Goal: Information Seeking & Learning: Find specific fact

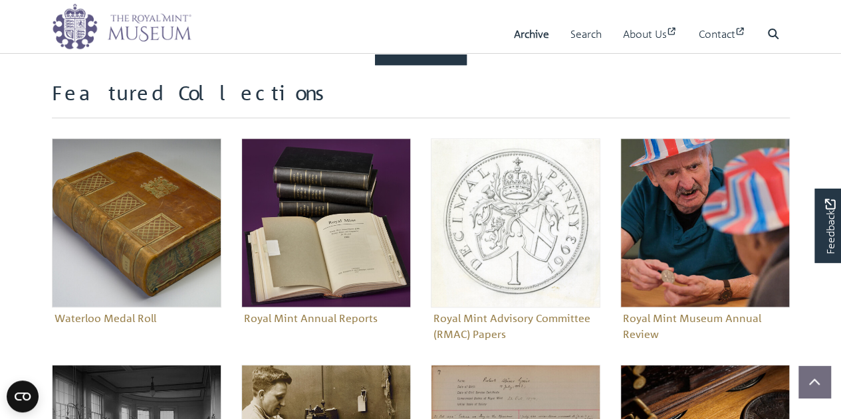
scroll to position [587, 0]
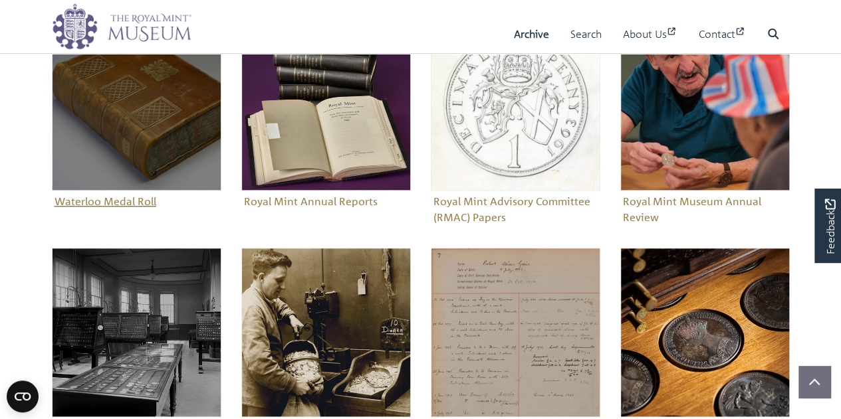
click at [138, 195] on figure "Waterloo Medal Roll" at bounding box center [136, 116] width 169 height 191
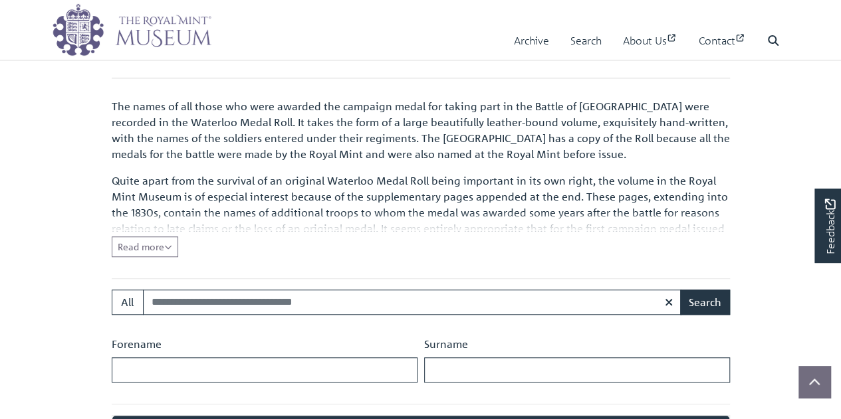
scroll to position [399, 0]
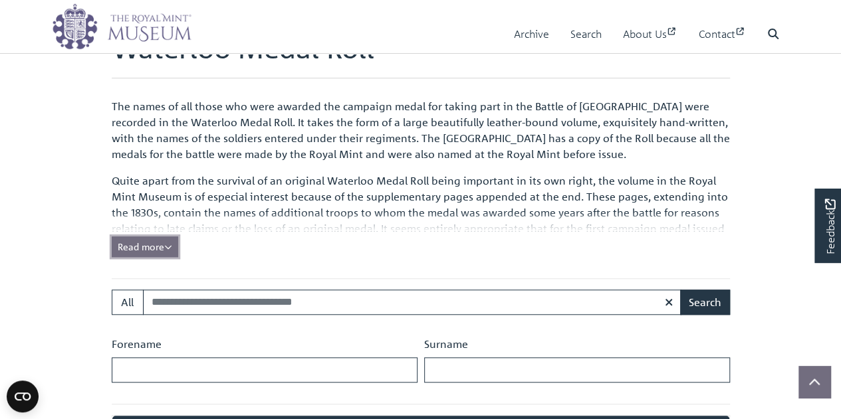
click at [173, 237] on button "Read more Collapse" at bounding box center [145, 247] width 66 height 21
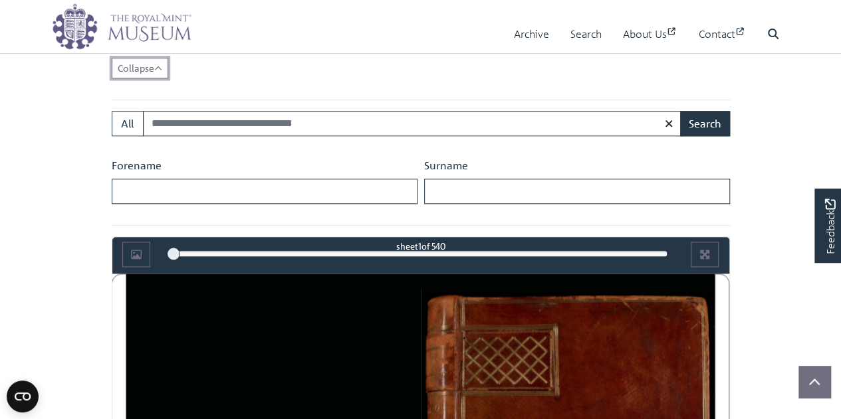
scroll to position [631, 0]
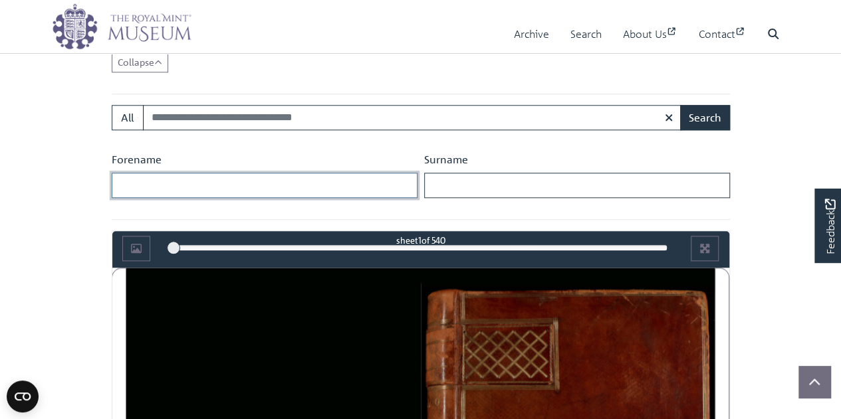
click at [198, 190] on input "Forename" at bounding box center [265, 185] width 306 height 25
type input "******"
type input "*******"
click at [712, 116] on button "Search" at bounding box center [705, 117] width 50 height 25
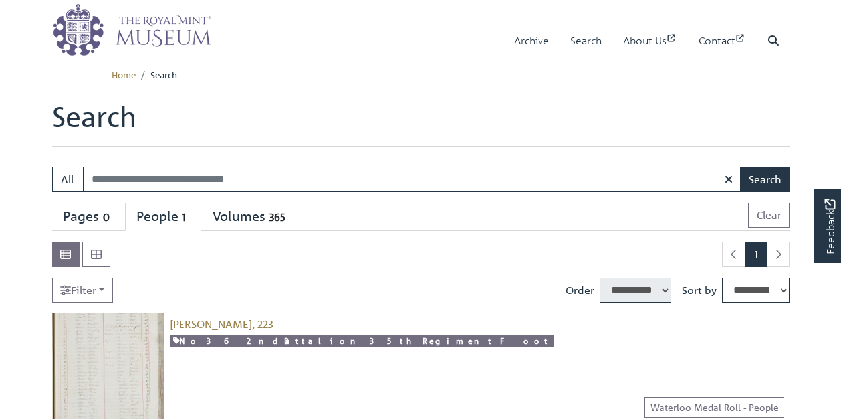
select select "****"
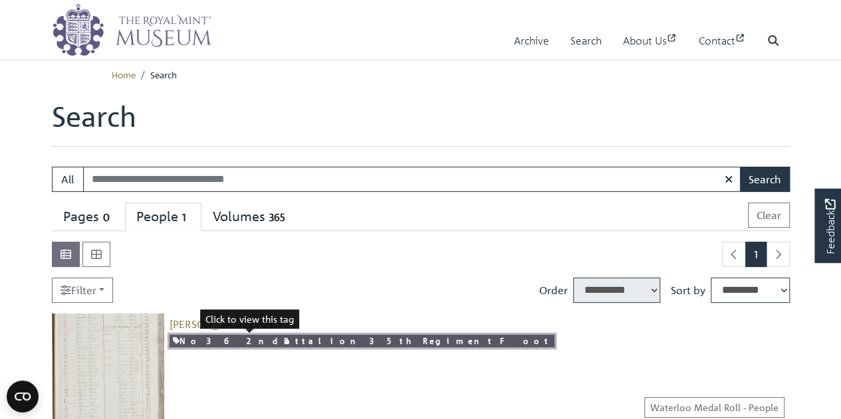
click at [266, 338] on link "No 36 2nd Battalion 35th Regiment Foot" at bounding box center [361, 341] width 385 height 13
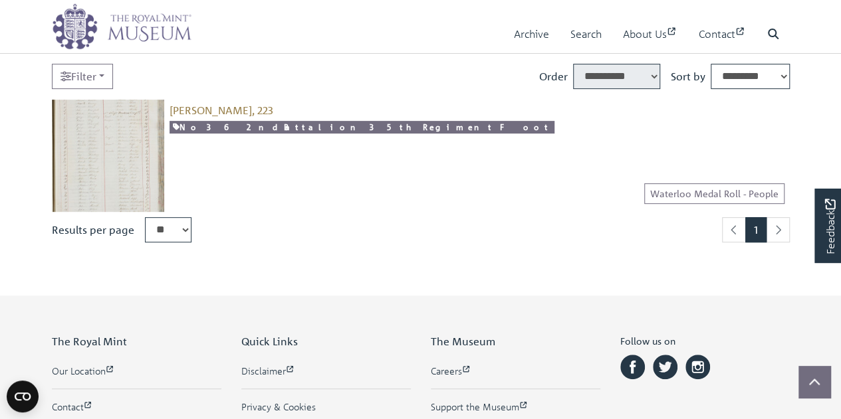
scroll to position [222, 0]
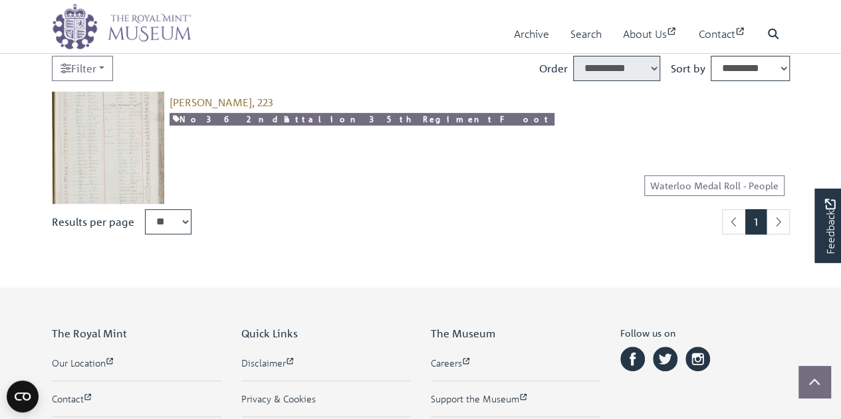
click at [134, 130] on img at bounding box center [108, 148] width 112 height 112
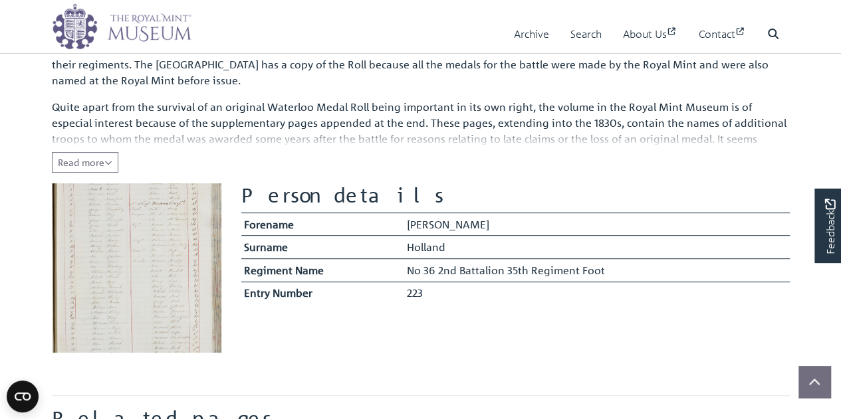
scroll to position [183, 0]
click at [132, 231] on img at bounding box center [136, 269] width 169 height 169
click at [91, 304] on img at bounding box center [136, 269] width 169 height 169
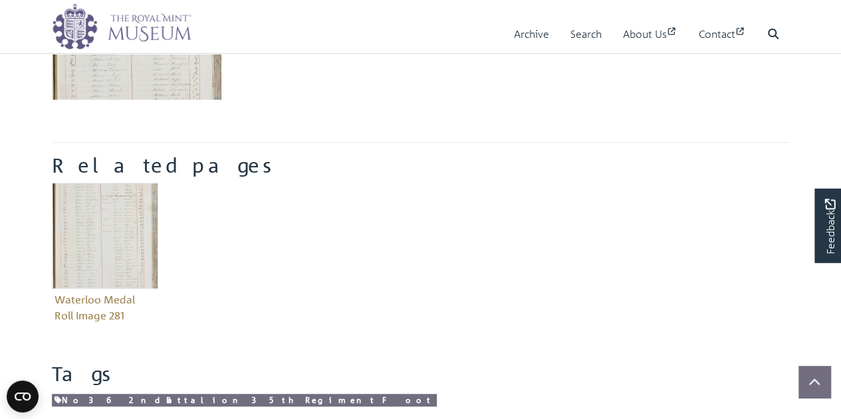
scroll to position [447, 0]
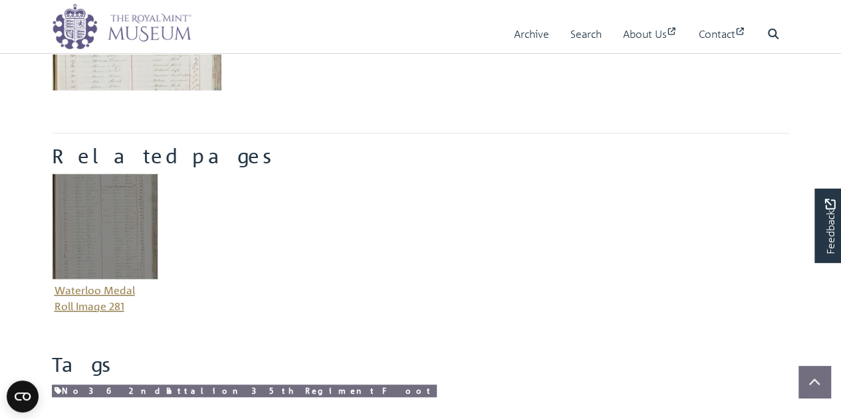
click at [110, 249] on img "Item related to this entity" at bounding box center [105, 226] width 106 height 106
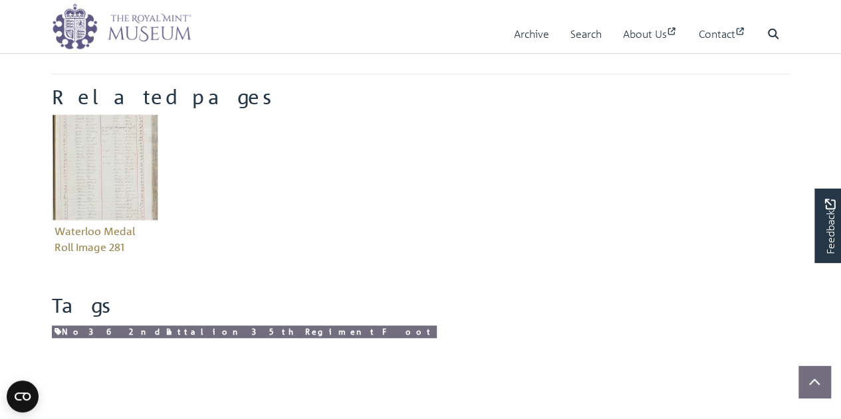
scroll to position [514, 0]
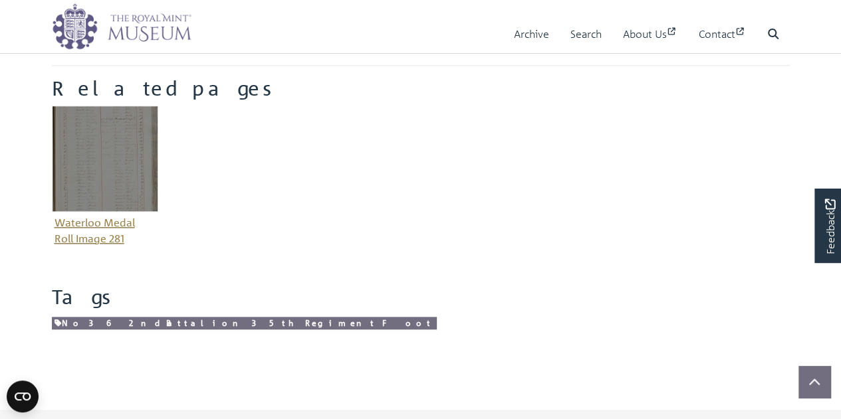
click at [133, 232] on figure "Waterloo Medal Roll Image 281" at bounding box center [105, 178] width 106 height 144
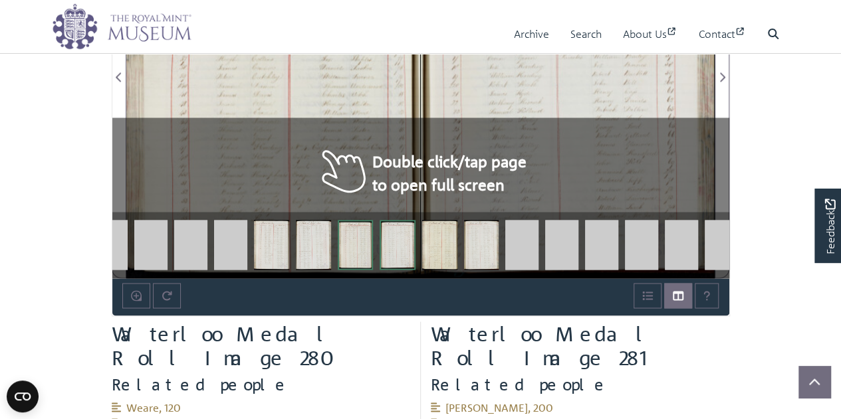
scroll to position [1115, 0]
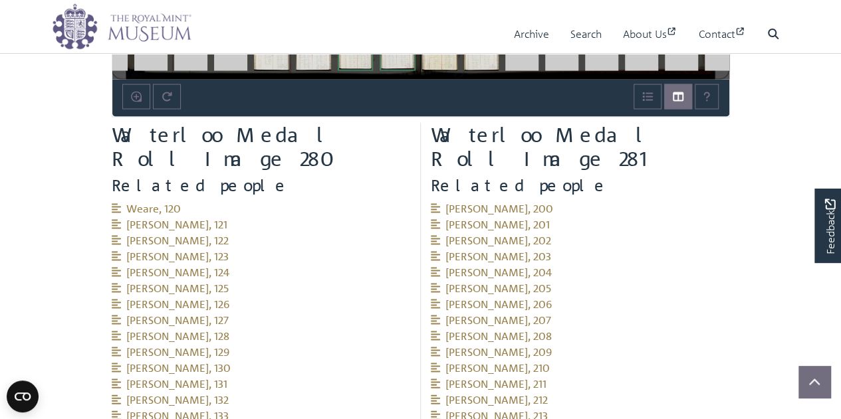
drag, startPoint x: 843, startPoint y: 135, endPoint x: 850, endPoint y: 283, distance: 148.3
click at [840, 283] on html "Menu Archive Search About Us Contact" at bounding box center [420, 358] width 841 height 3099
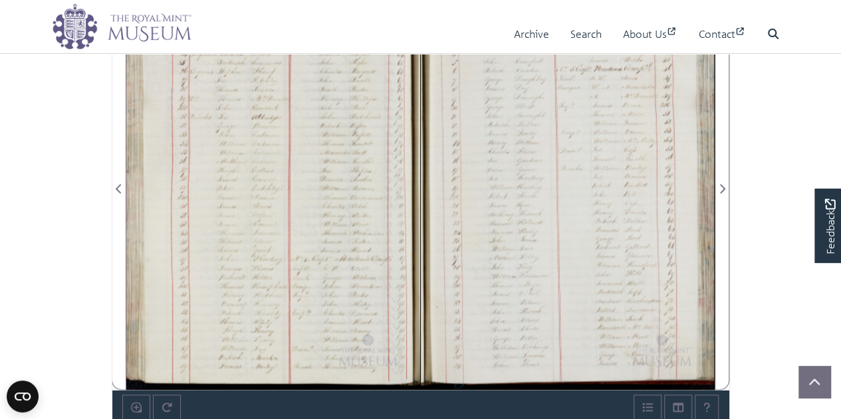
scroll to position [917, 0]
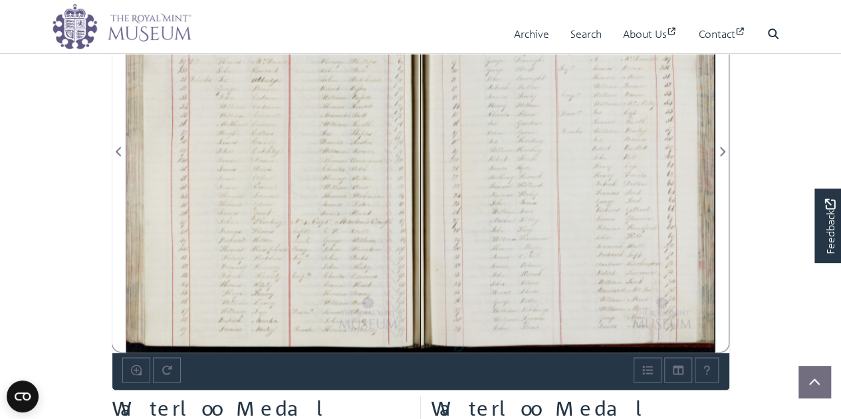
click at [336, 257] on div at bounding box center [273, 143] width 294 height 419
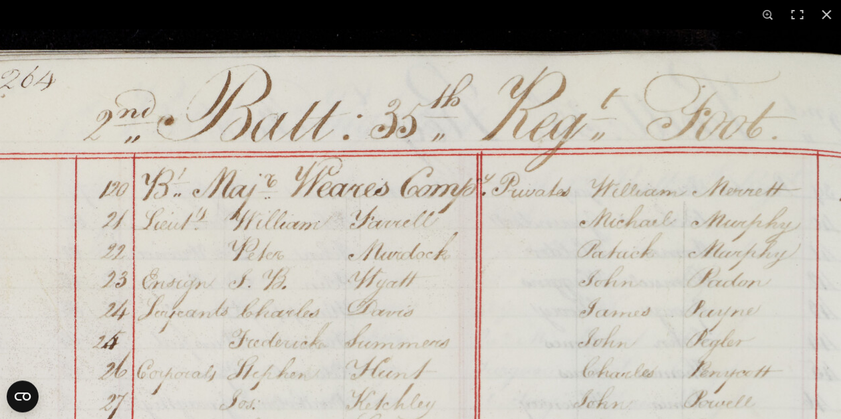
scroll to position [2552, 0]
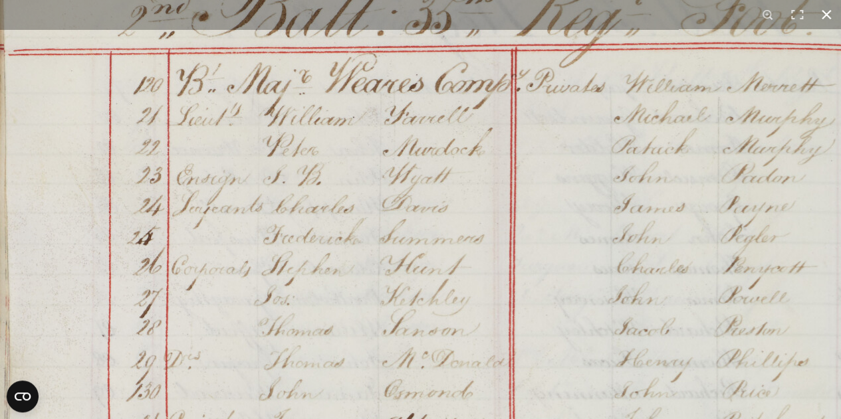
click at [826, 13] on button at bounding box center [825, 14] width 29 height 29
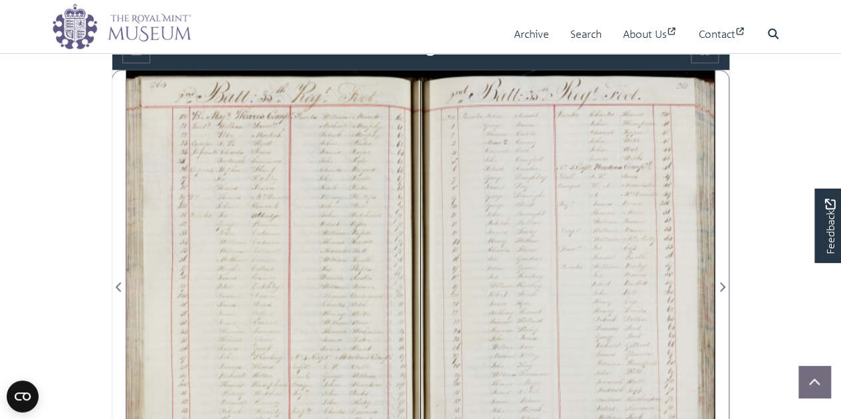
scroll to position [816, 0]
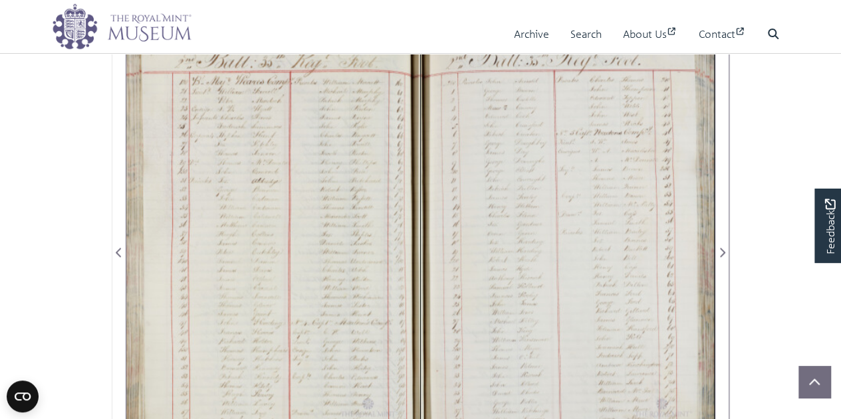
click at [613, 209] on div at bounding box center [568, 244] width 294 height 419
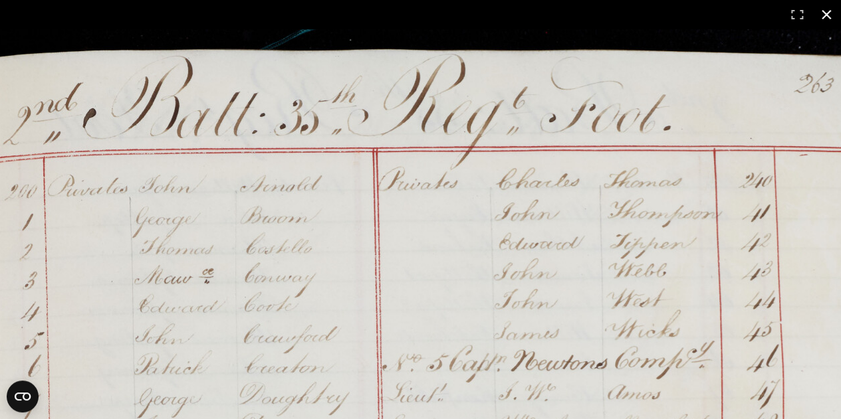
click at [830, 18] on button at bounding box center [825, 14] width 29 height 29
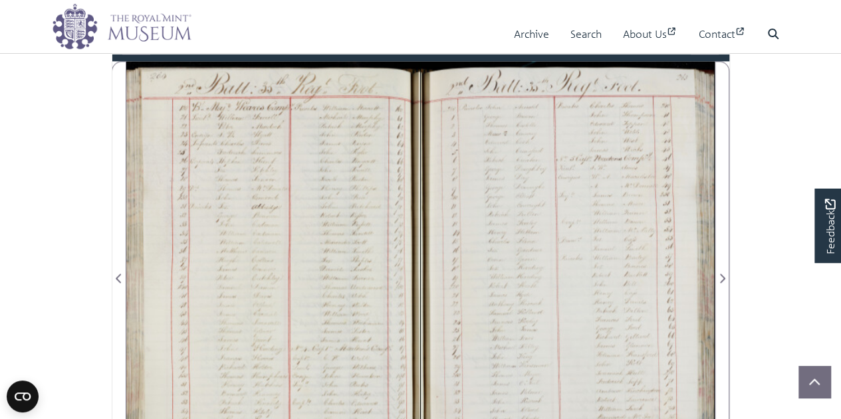
scroll to position [793, 0]
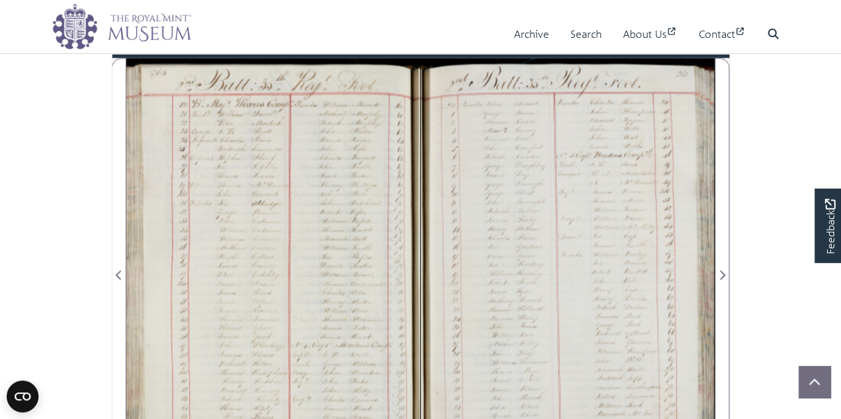
click at [607, 213] on div at bounding box center [568, 267] width 294 height 419
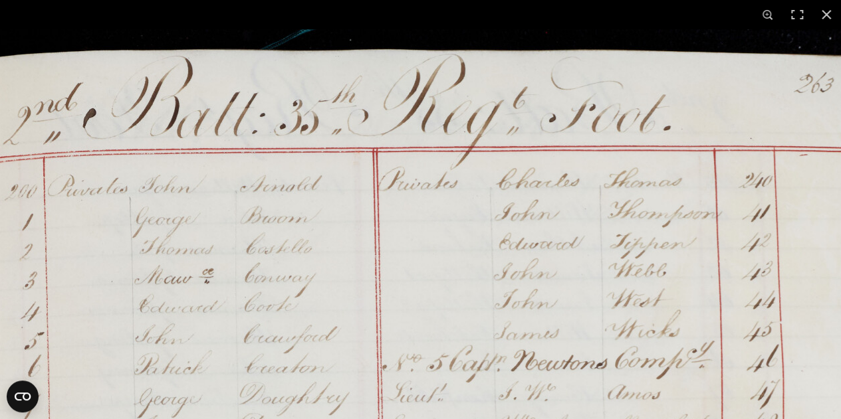
scroll to position [1263, 0]
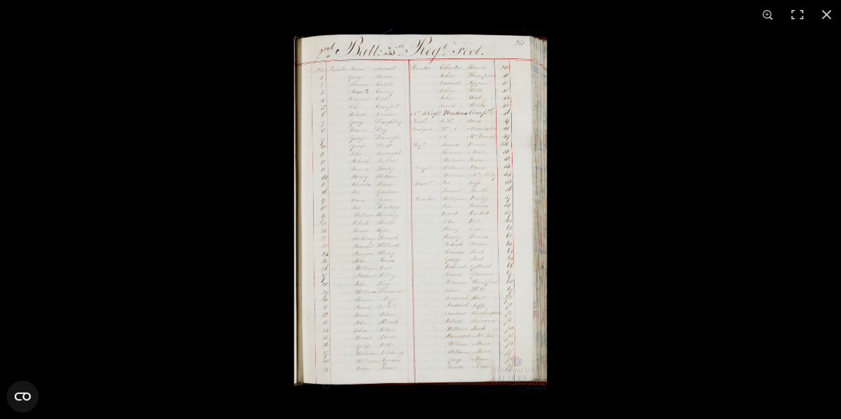
click at [815, 229] on div at bounding box center [714, 238] width 841 height 419
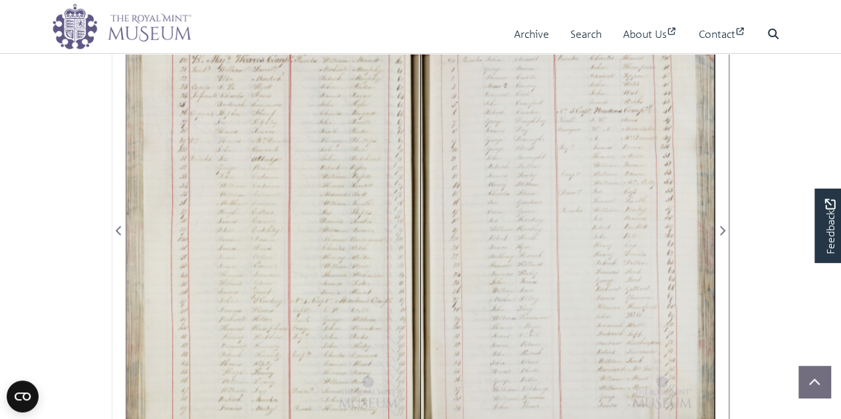
scroll to position [865, 0]
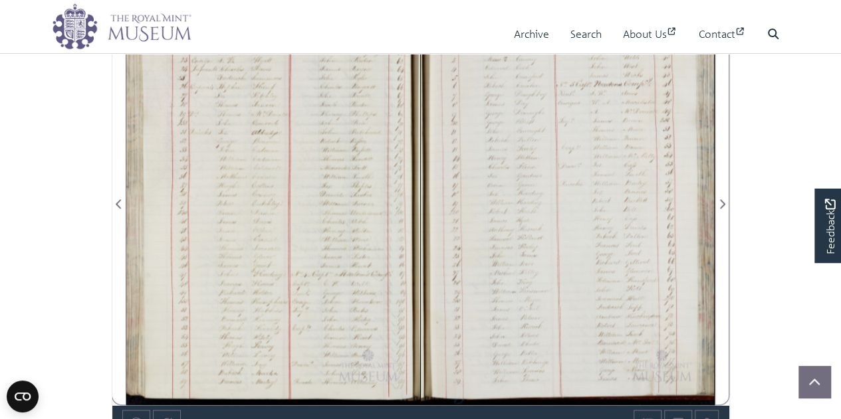
click at [314, 326] on div at bounding box center [273, 196] width 294 height 419
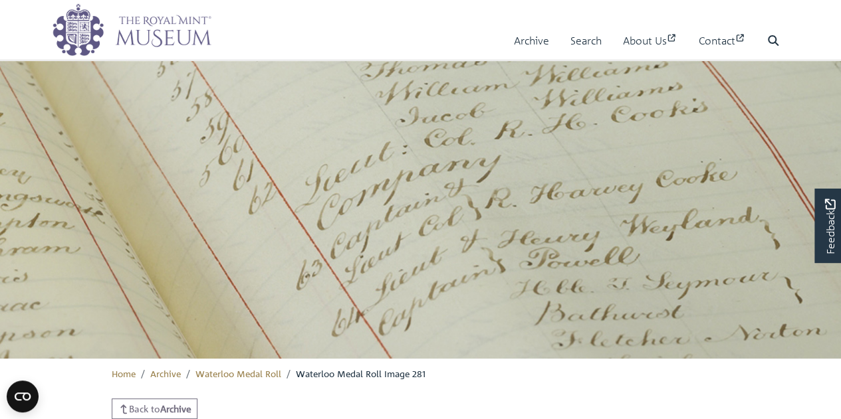
drag, startPoint x: 843, startPoint y: 188, endPoint x: 840, endPoint y: 159, distance: 29.4
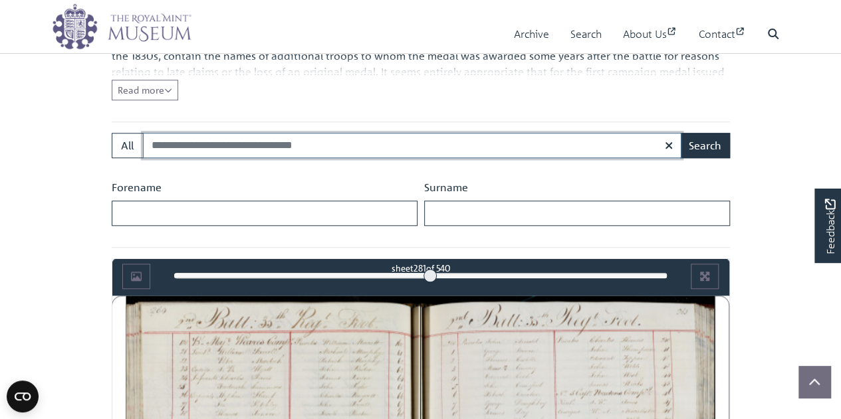
scroll to position [569, 0]
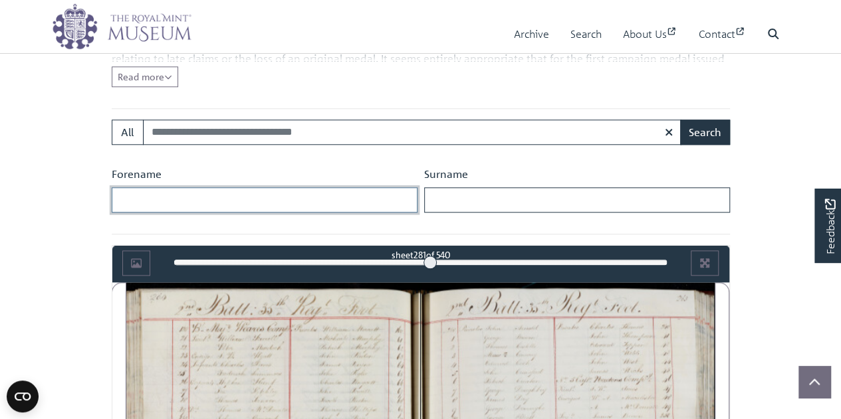
click at [214, 203] on input "Forename" at bounding box center [265, 199] width 306 height 25
type input "*****"
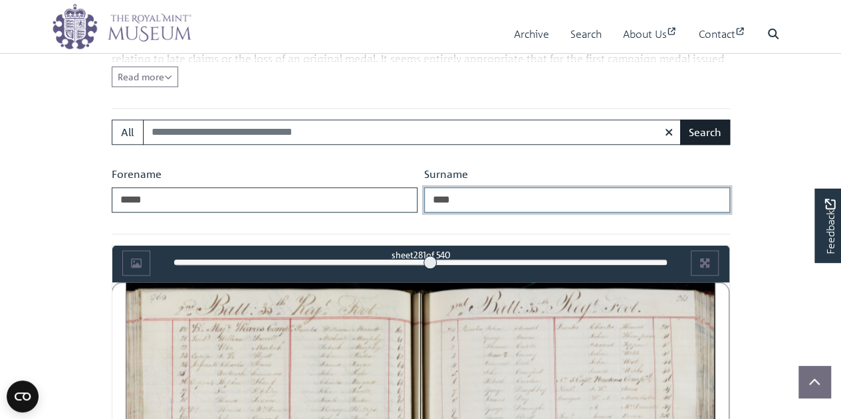
type input "****"
click at [718, 132] on button "Search" at bounding box center [705, 132] width 50 height 25
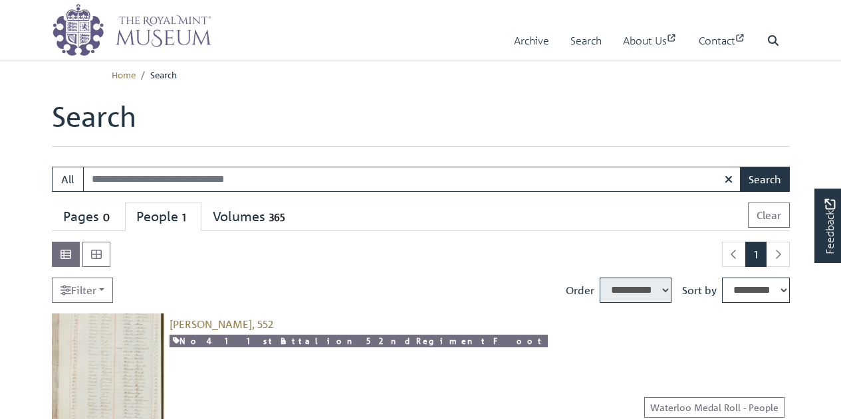
select select "****"
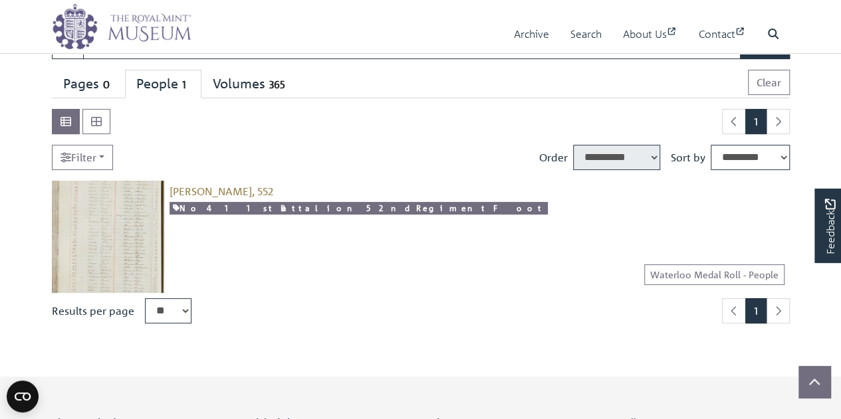
scroll to position [178, 0]
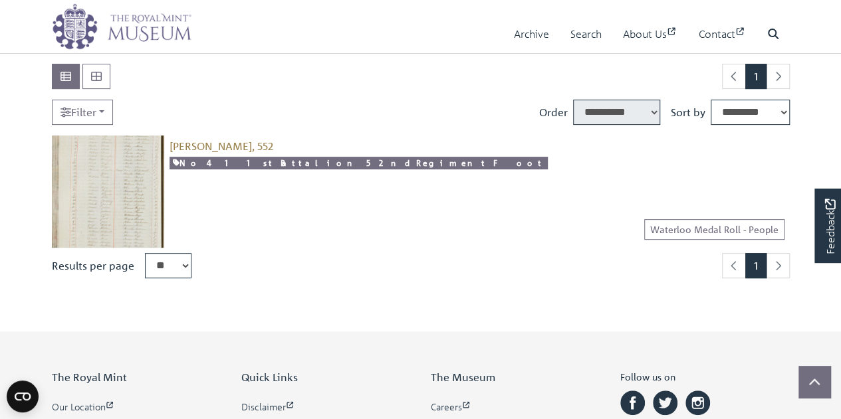
click at [120, 173] on img at bounding box center [108, 192] width 112 height 112
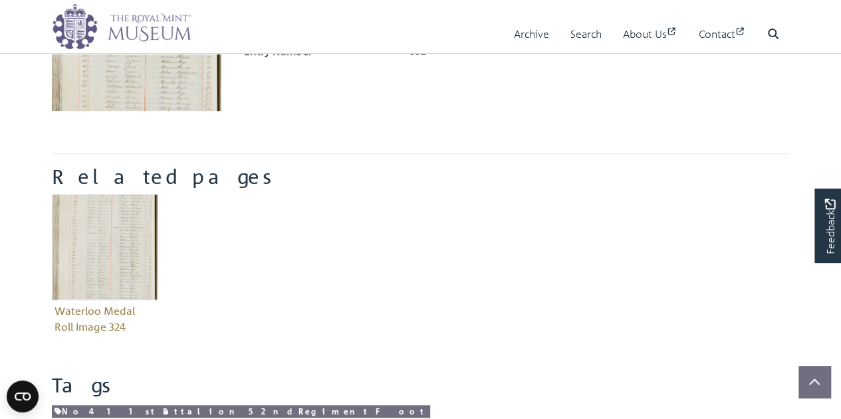
scroll to position [429, 0]
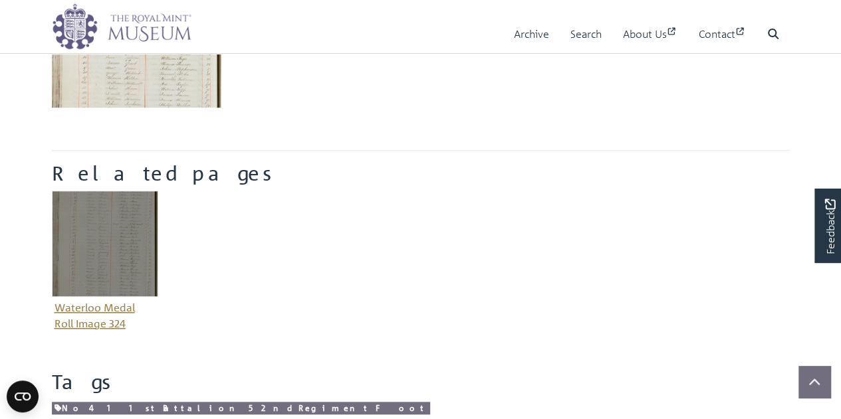
click at [127, 289] on img "Item related to this entity" at bounding box center [105, 244] width 106 height 106
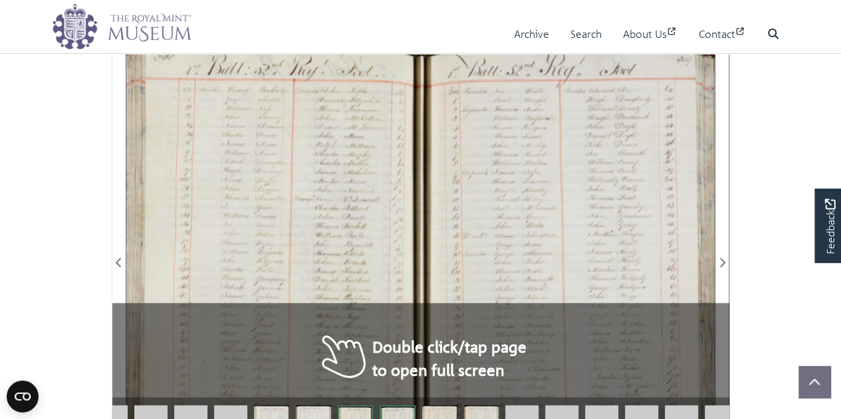
scroll to position [785, 0]
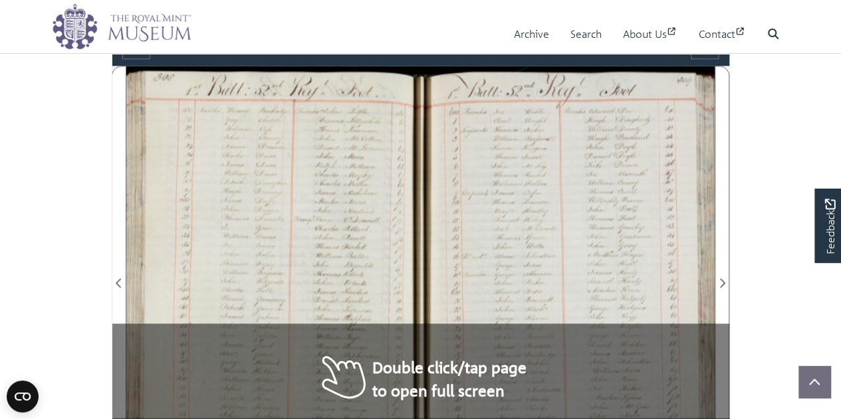
drag, startPoint x: 845, startPoint y: 186, endPoint x: 850, endPoint y: 257, distance: 71.3
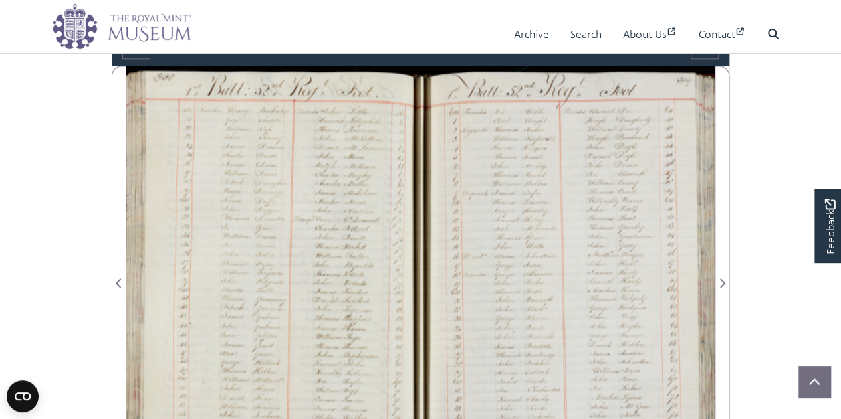
scroll to position [789, 0]
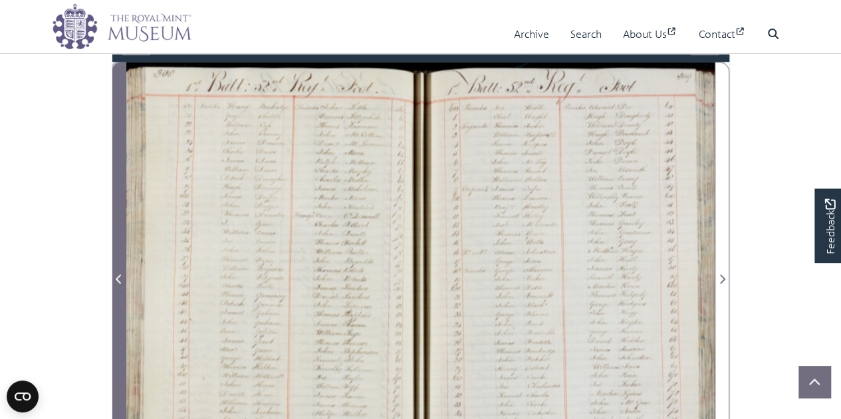
click at [118, 271] on span "Previous Page" at bounding box center [118, 279] width 13 height 16
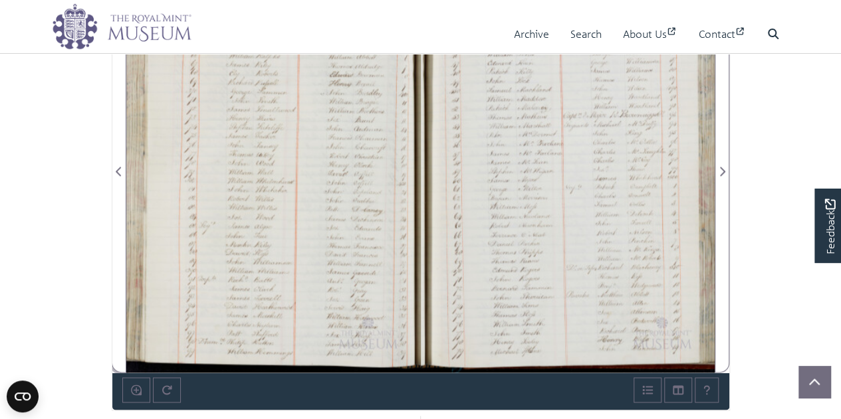
scroll to position [894, 0]
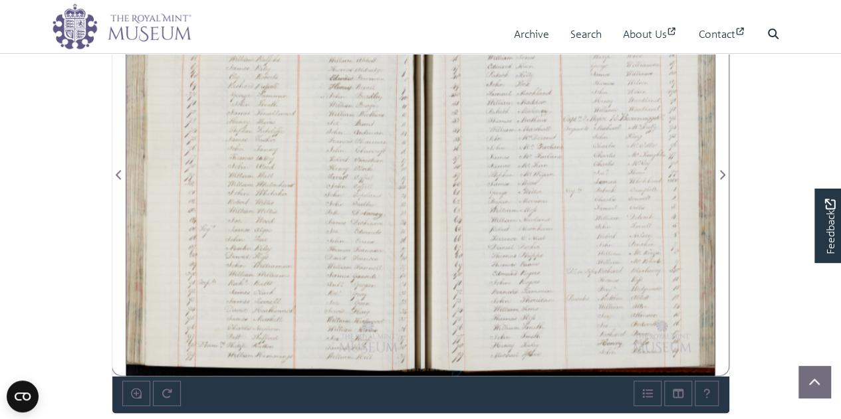
click at [647, 116] on div at bounding box center [568, 166] width 294 height 419
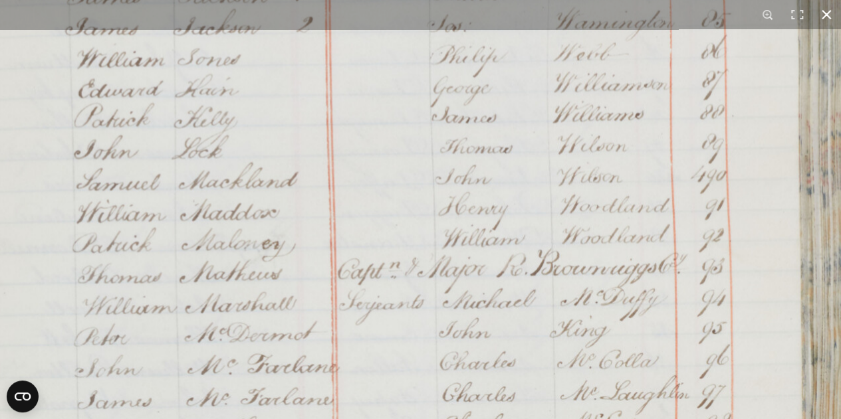
click at [829, 23] on button at bounding box center [825, 14] width 29 height 29
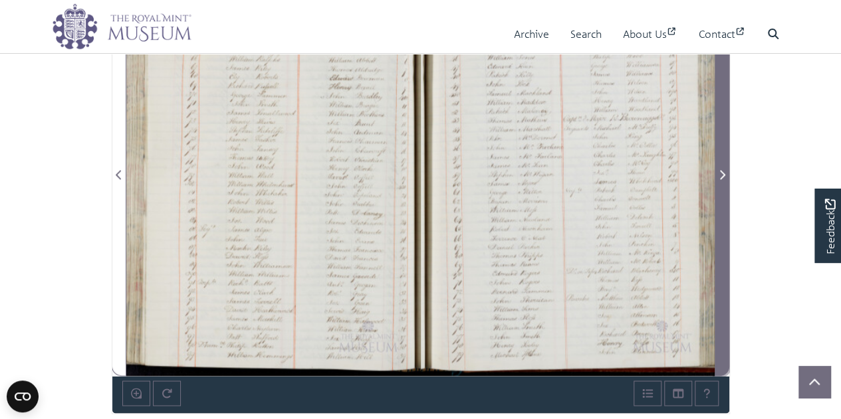
click at [720, 177] on icon "Next Page" at bounding box center [721, 174] width 7 height 11
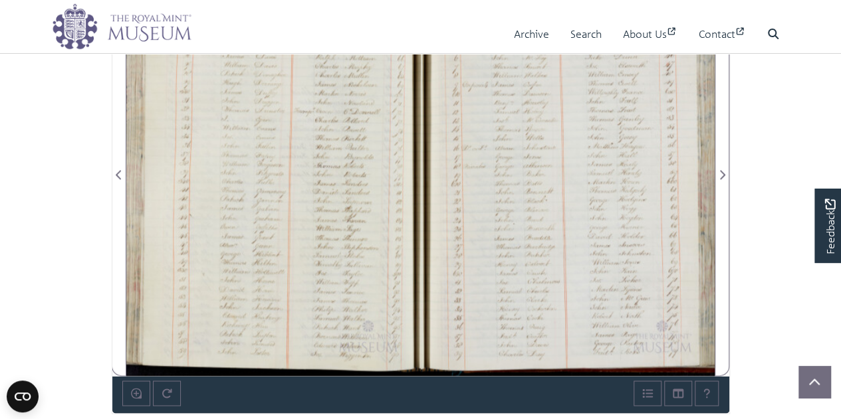
click at [235, 295] on div at bounding box center [273, 166] width 294 height 419
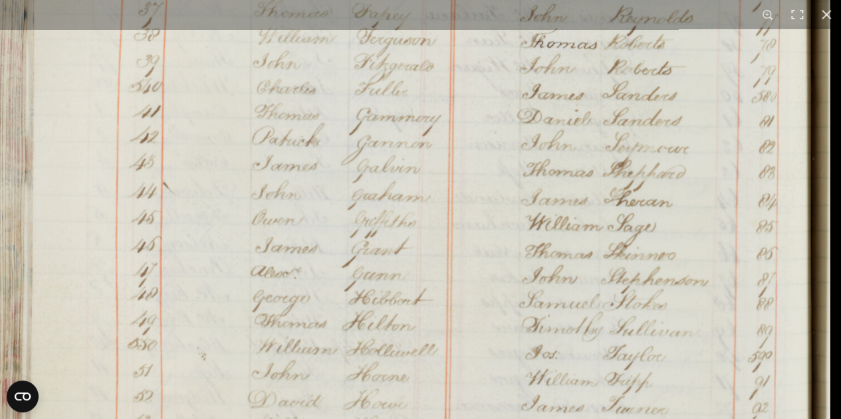
click at [343, 7] on div "1 / 1" at bounding box center [420, 209] width 841 height 419
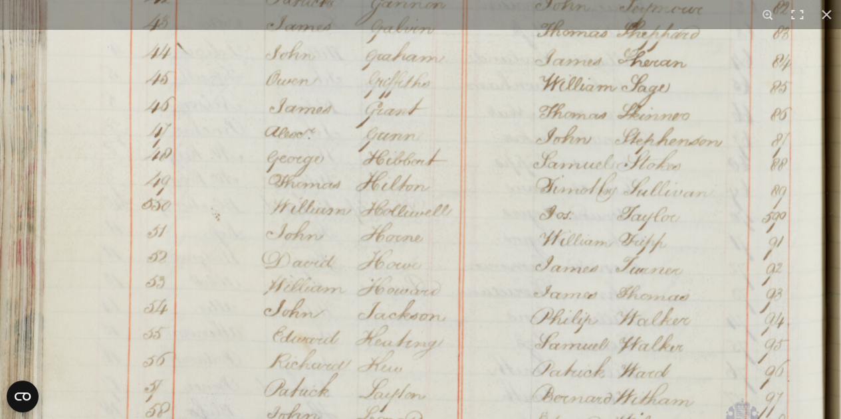
click at [828, 17] on button at bounding box center [825, 14] width 29 height 29
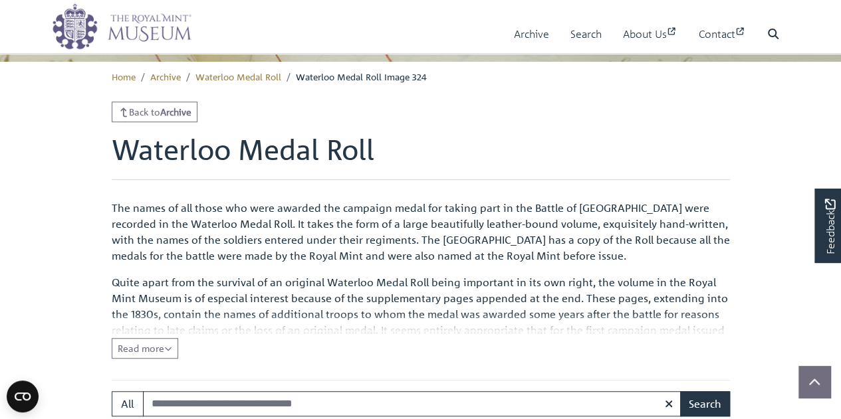
scroll to position [294, 0]
